Goal: Find specific page/section: Find specific page/section

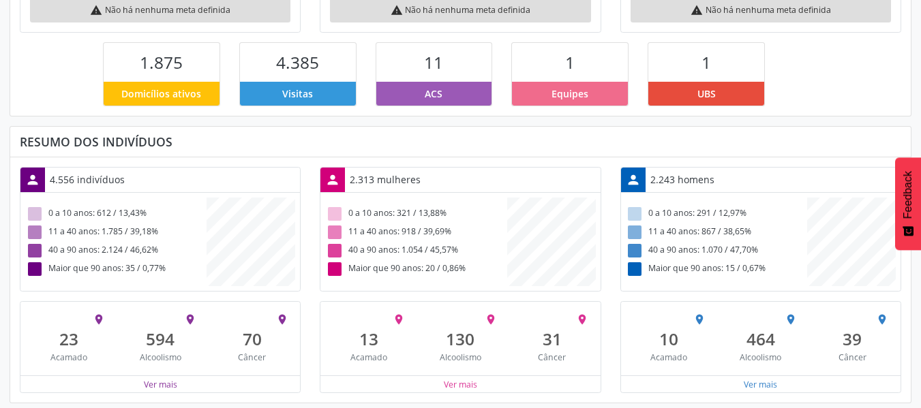
scroll to position [325, 0]
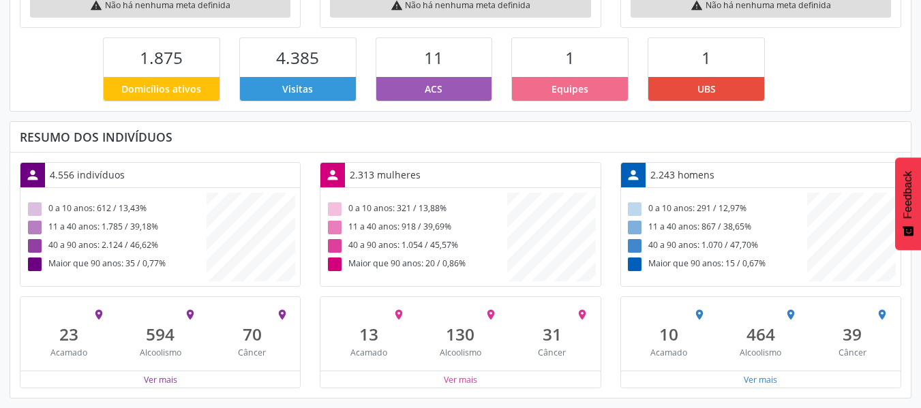
drag, startPoint x: 443, startPoint y: 113, endPoint x: 436, endPoint y: 102, distance: 13.4
click at [442, 110] on div " Dashboard Ingazeira - PE 2022 População estimada (IBGE): 4.765 Cobertura: 94,…" at bounding box center [461, 78] width 902 height 639
click at [437, 97] on div "ACS" at bounding box center [434, 89] width 116 height 24
click at [436, 96] on span "ACS" at bounding box center [434, 89] width 18 height 14
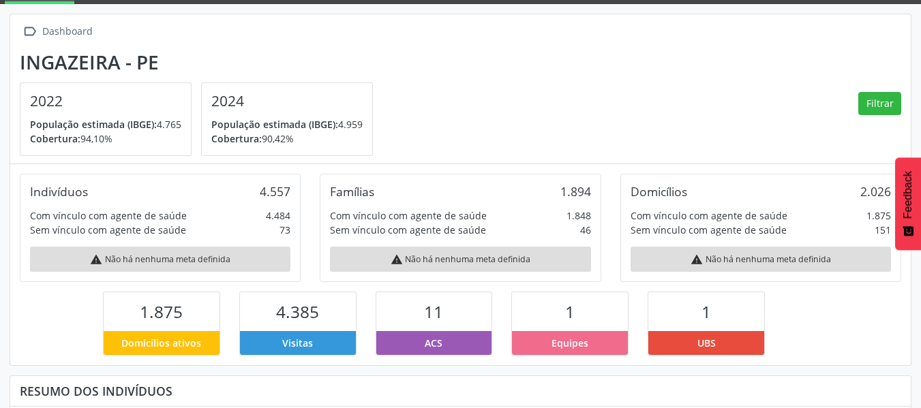
scroll to position [0, 0]
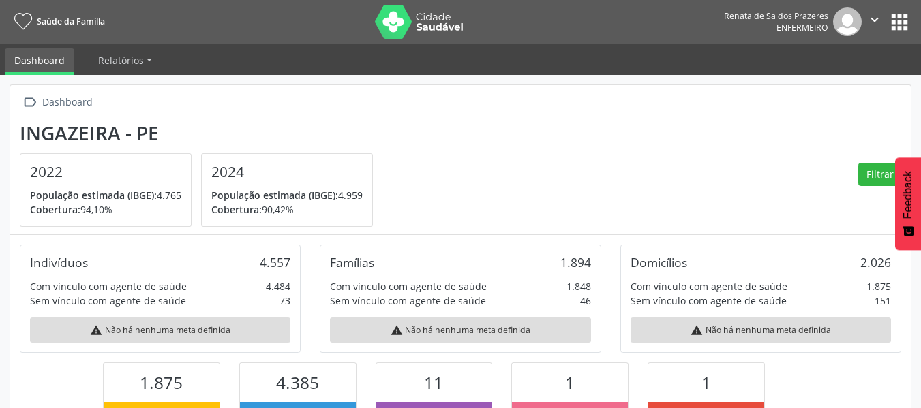
drag, startPoint x: 877, startPoint y: 15, endPoint x: 889, endPoint y: 16, distance: 12.3
click at [882, 15] on button "" at bounding box center [875, 21] width 26 height 29
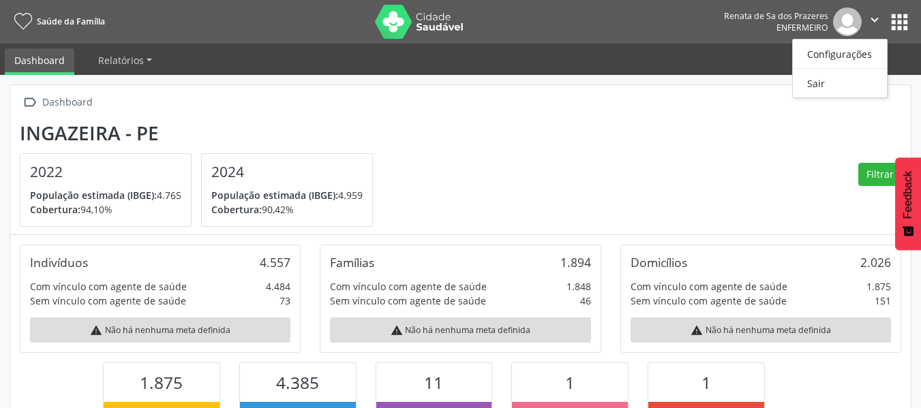
click at [903, 22] on button "apps" at bounding box center [900, 22] width 24 height 24
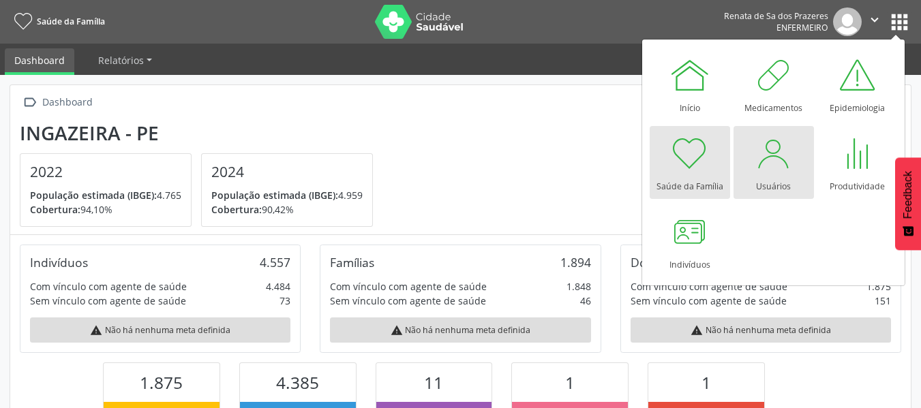
click at [772, 170] on div at bounding box center [773, 153] width 41 height 41
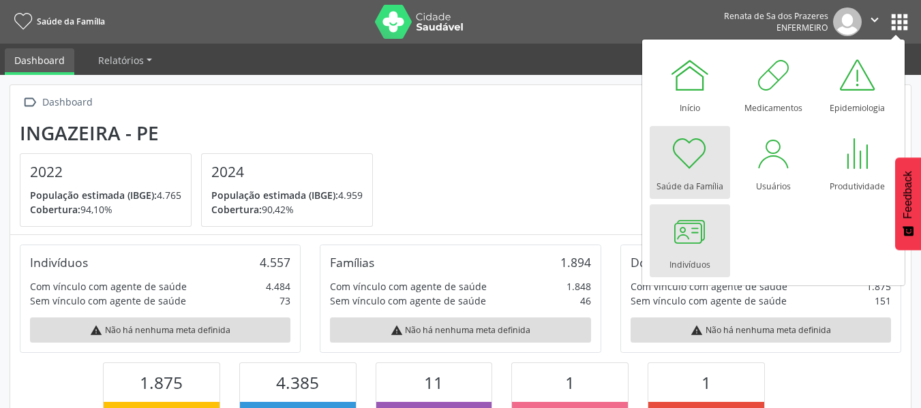
click at [685, 244] on div at bounding box center [689, 231] width 41 height 41
click at [686, 245] on div at bounding box center [689, 231] width 41 height 41
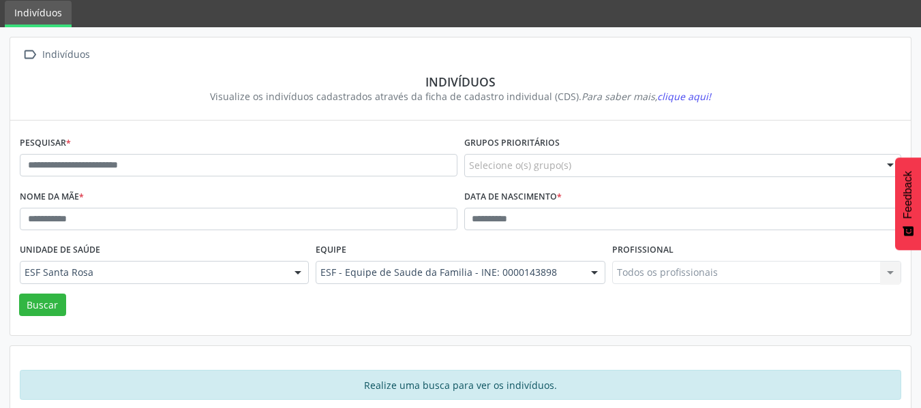
scroll to position [68, 0]
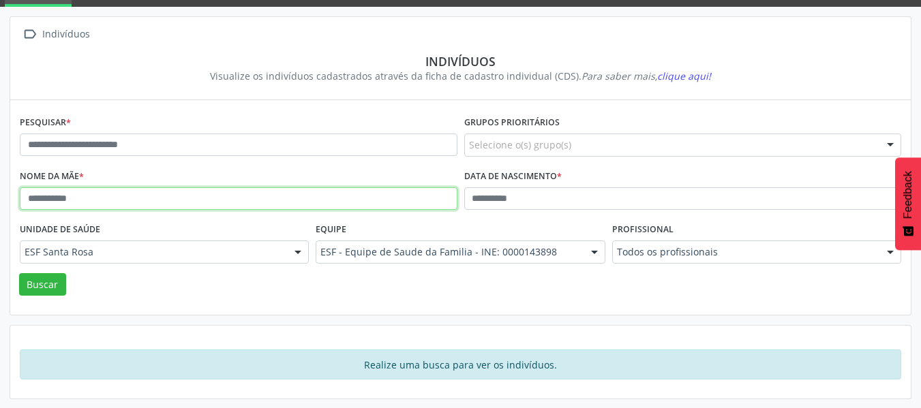
click at [143, 200] on input "text" at bounding box center [239, 198] width 438 height 23
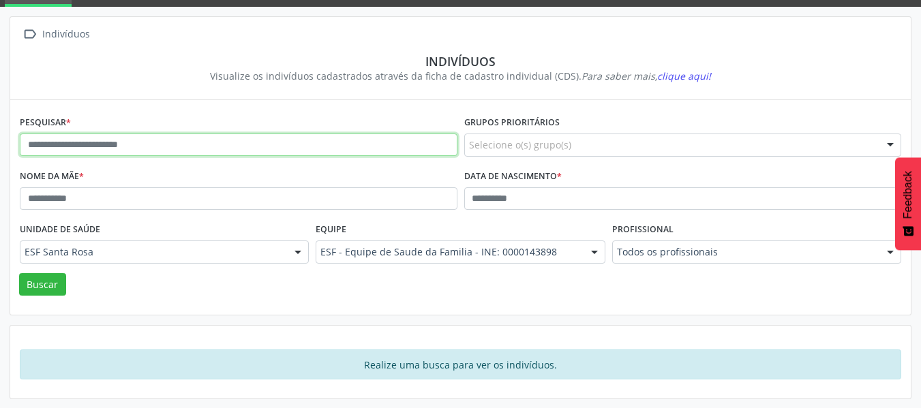
click at [229, 149] on input "text" at bounding box center [239, 145] width 438 height 23
click at [166, 189] on div "Nome da mãe *" at bounding box center [238, 192] width 444 height 53
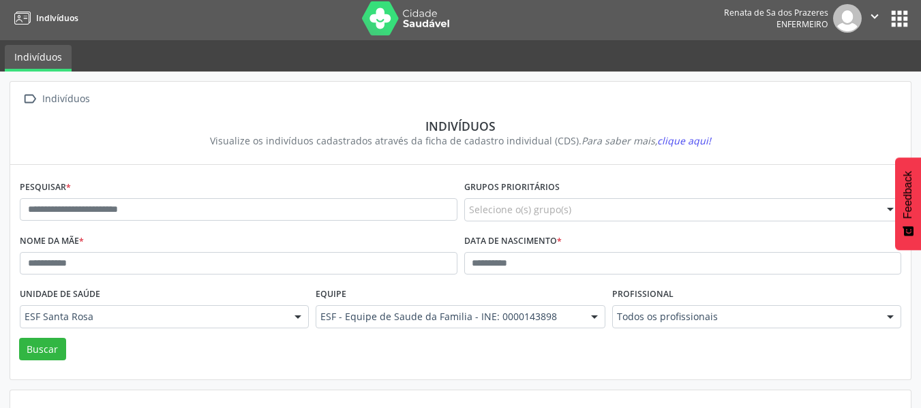
scroll to position [0, 0]
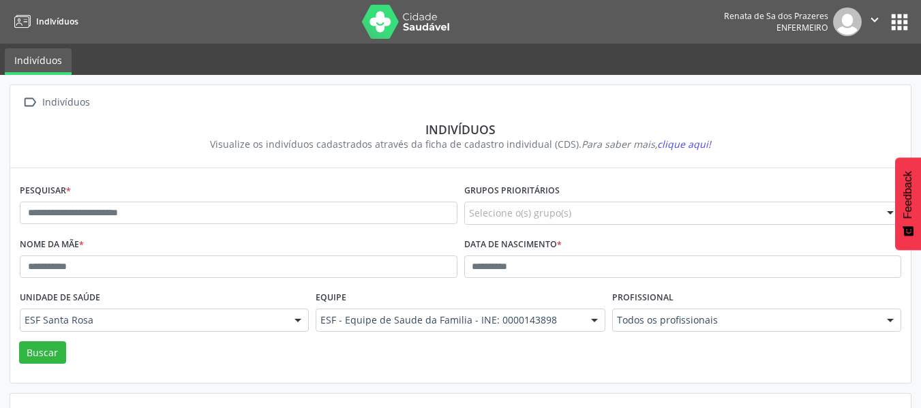
click at [879, 19] on icon "" at bounding box center [874, 19] width 15 height 15
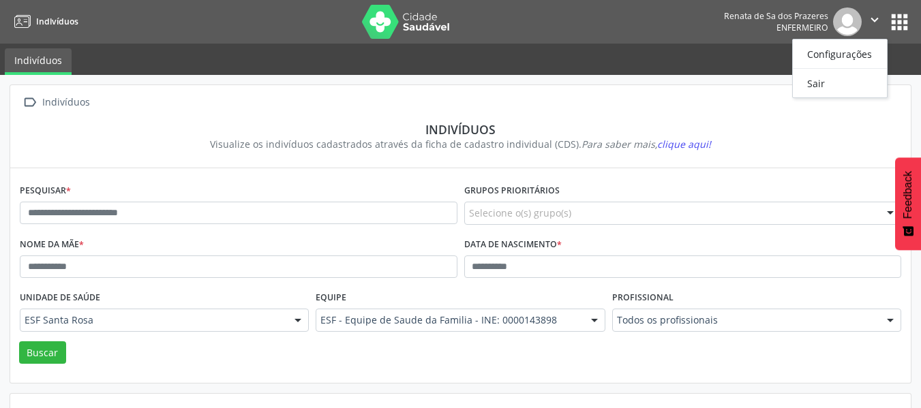
click at [894, 20] on button "apps" at bounding box center [900, 22] width 24 height 24
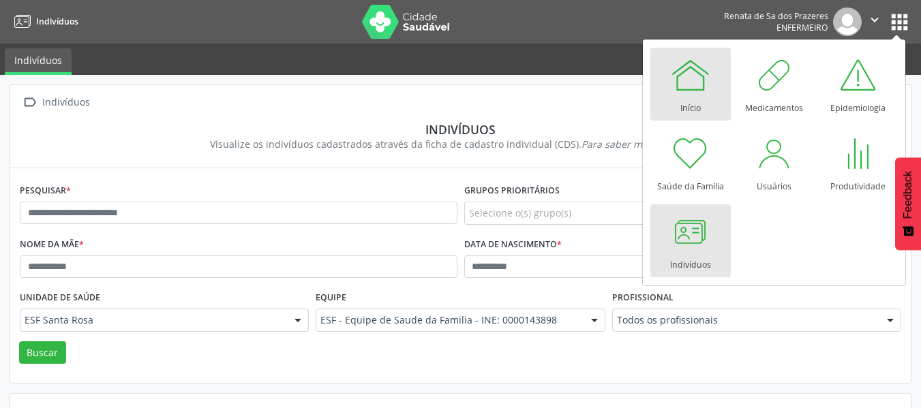
click at [676, 108] on link "Início" at bounding box center [690, 84] width 80 height 73
